Goal: Check status: Check status

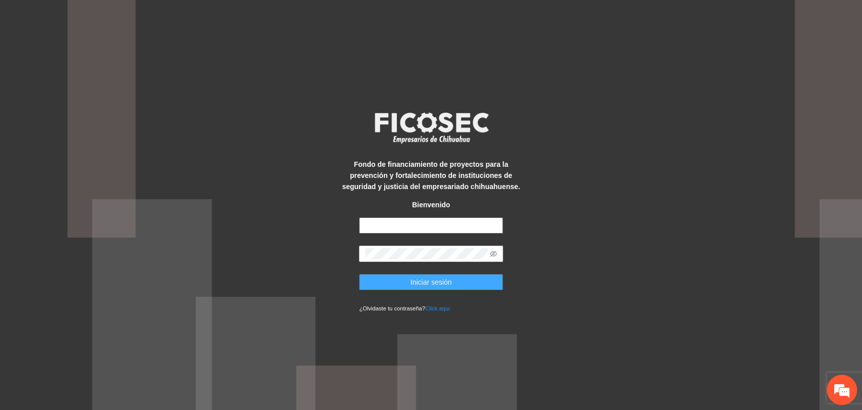
type input "**********"
click at [390, 278] on button "Iniciar sesión" at bounding box center [431, 282] width 144 height 16
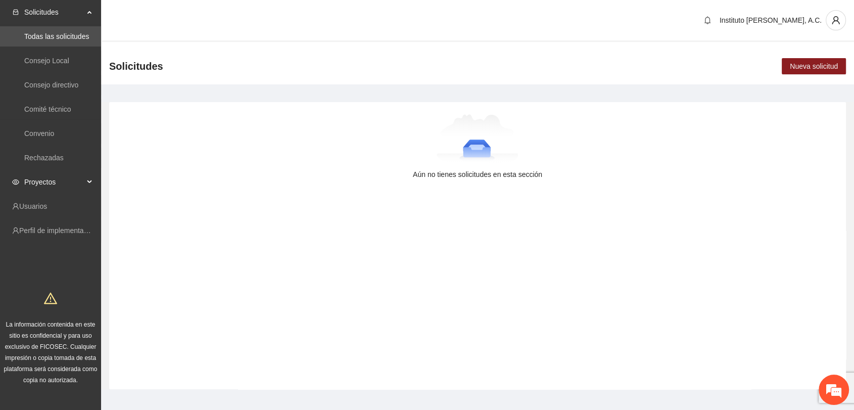
click at [62, 178] on span "Proyectos" at bounding box center [54, 182] width 60 height 20
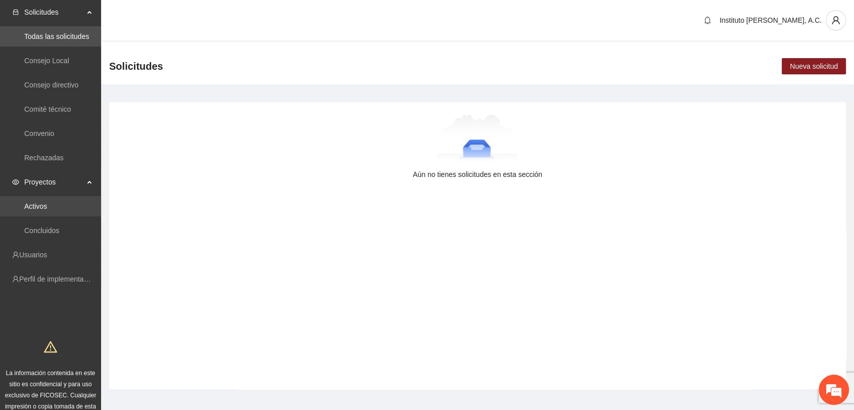
click at [47, 209] on link "Activos" at bounding box center [35, 206] width 23 height 8
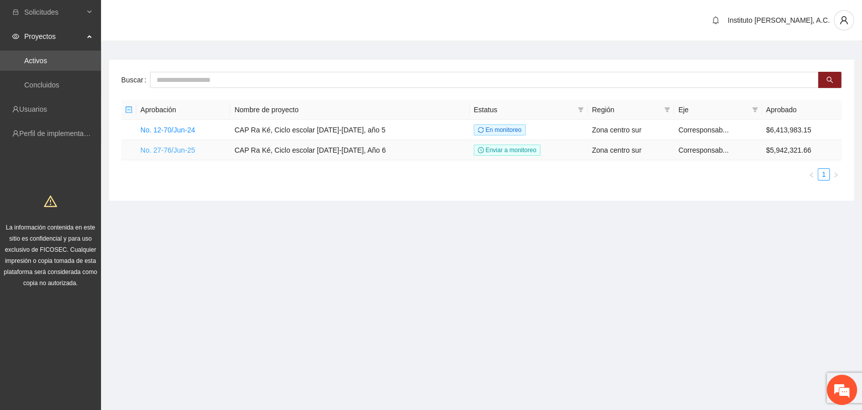
click at [184, 148] on link "No. 27-76/Jun-25" at bounding box center [167, 150] width 55 height 8
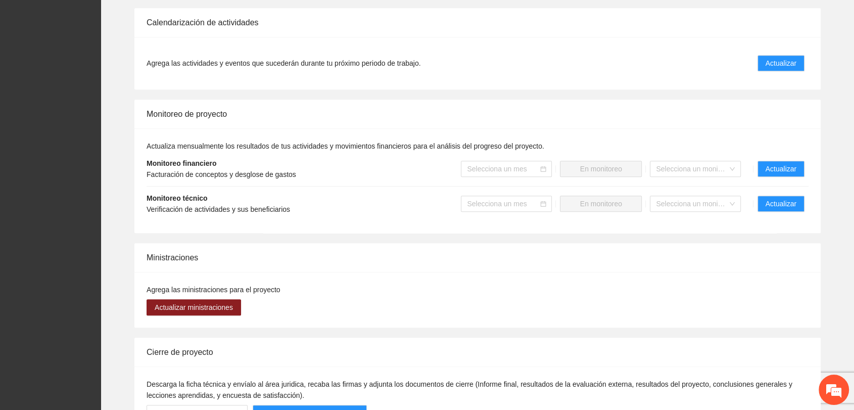
scroll to position [954, 0]
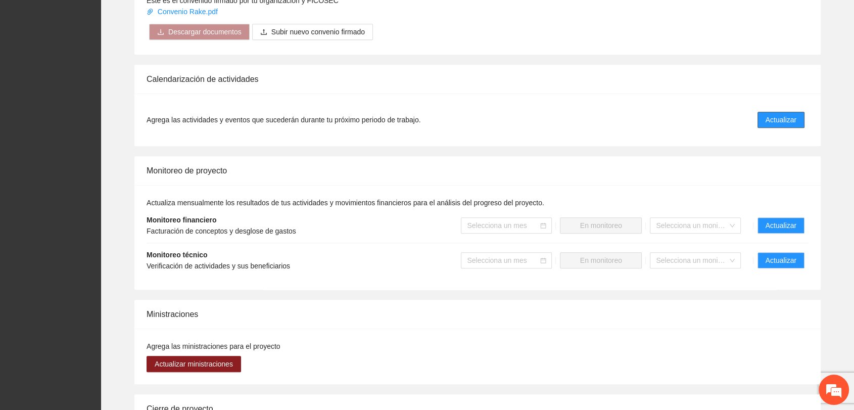
click at [795, 114] on span "Actualizar" at bounding box center [780, 119] width 31 height 11
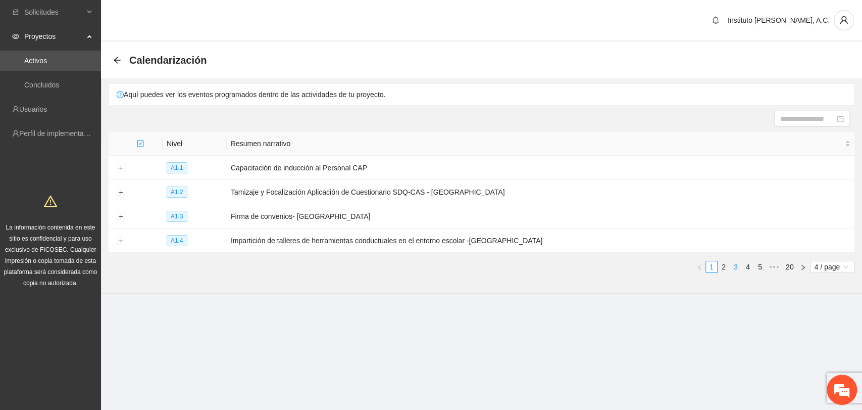
click at [737, 265] on link "3" at bounding box center [735, 266] width 11 height 11
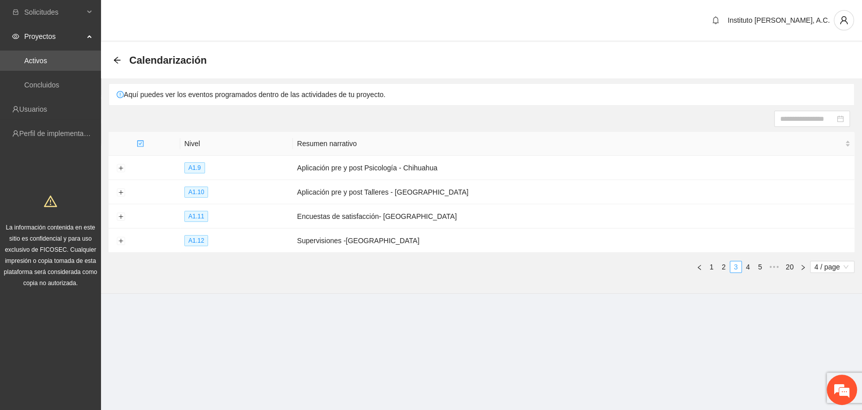
click at [738, 266] on link "3" at bounding box center [735, 266] width 11 height 11
click at [745, 262] on link "4" at bounding box center [747, 266] width 11 height 11
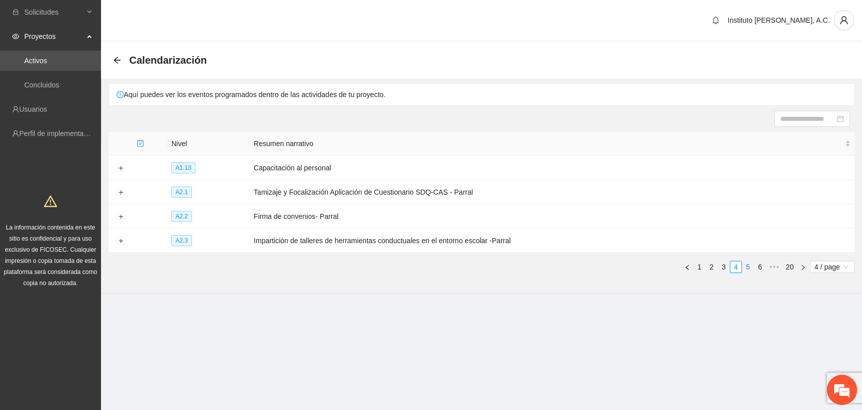
click at [752, 263] on link "5" at bounding box center [747, 266] width 11 height 11
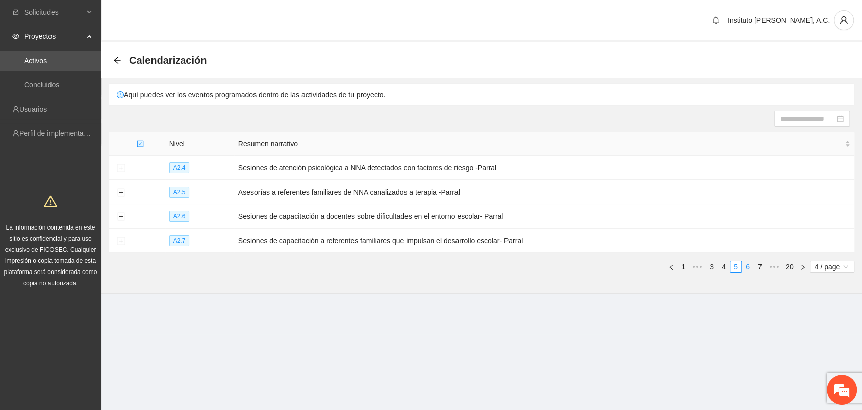
click at [750, 267] on link "6" at bounding box center [747, 266] width 11 height 11
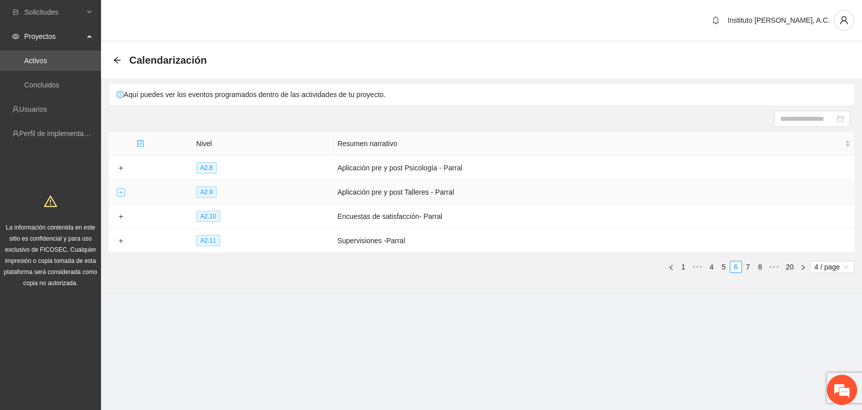
click at [120, 188] on button "Expand row" at bounding box center [121, 192] width 8 height 8
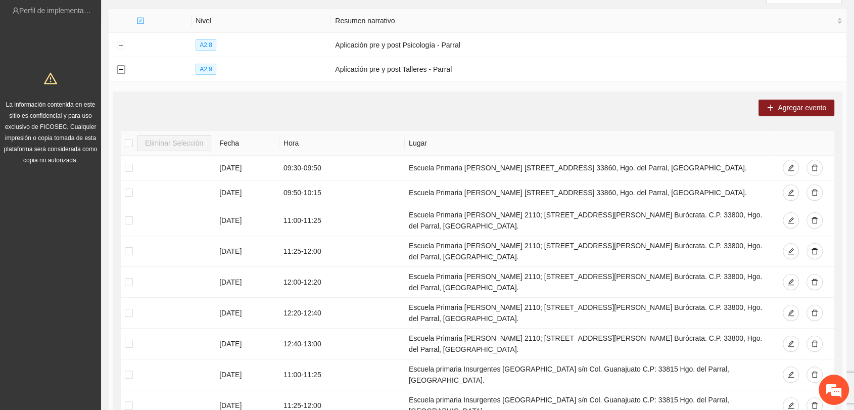
scroll to position [56, 0]
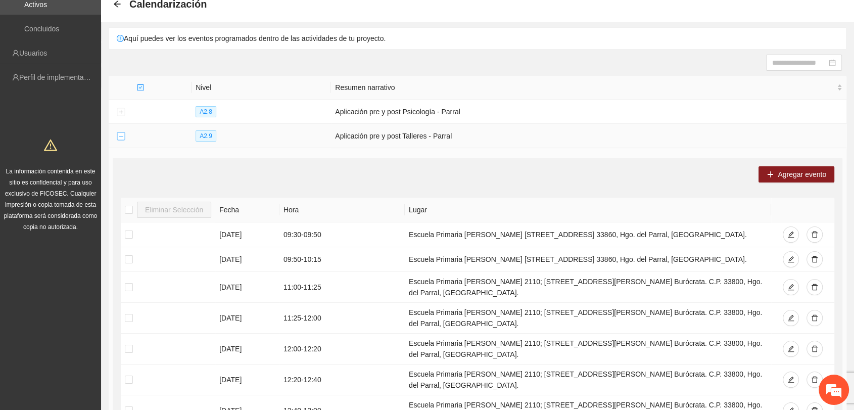
click at [119, 134] on button "Collapse row" at bounding box center [121, 136] width 8 height 8
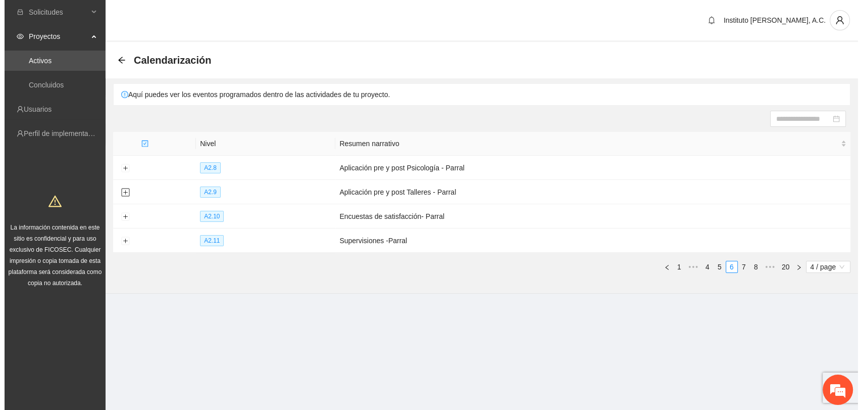
scroll to position [0, 0]
